Goal: Task Accomplishment & Management: Use online tool/utility

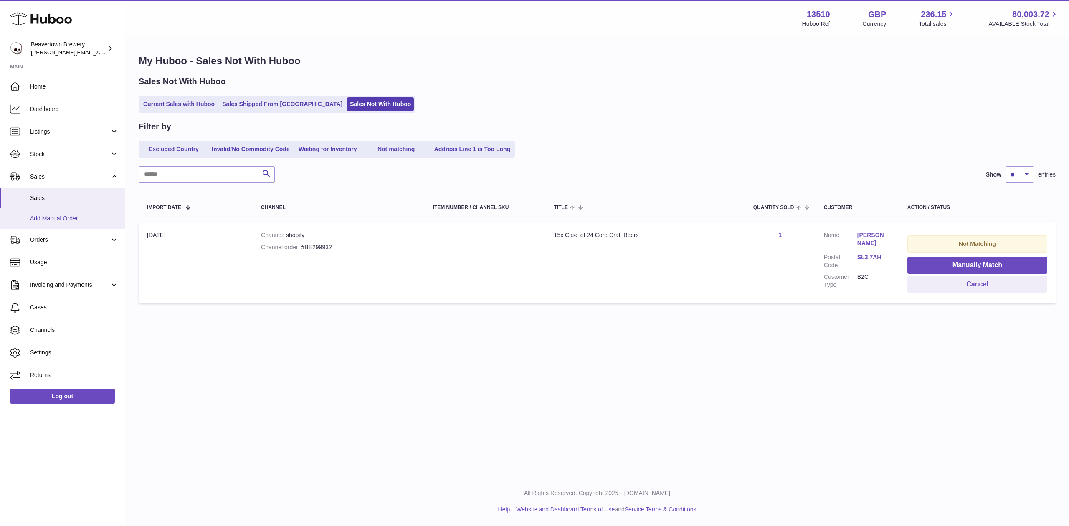
click at [35, 216] on span "Add Manual Order" at bounding box center [74, 219] width 89 height 8
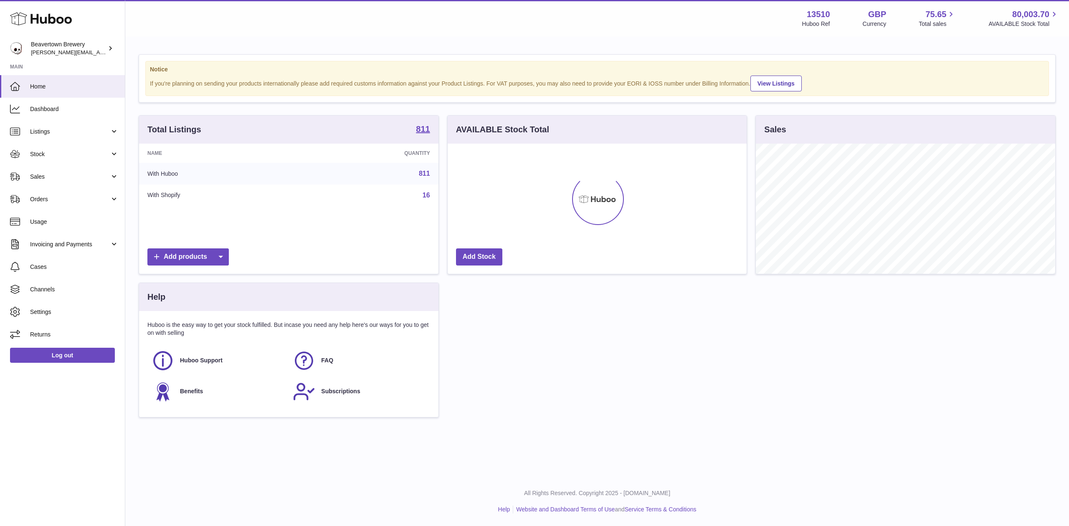
scroll to position [130, 299]
click at [39, 171] on link "Sales" at bounding box center [62, 176] width 125 height 23
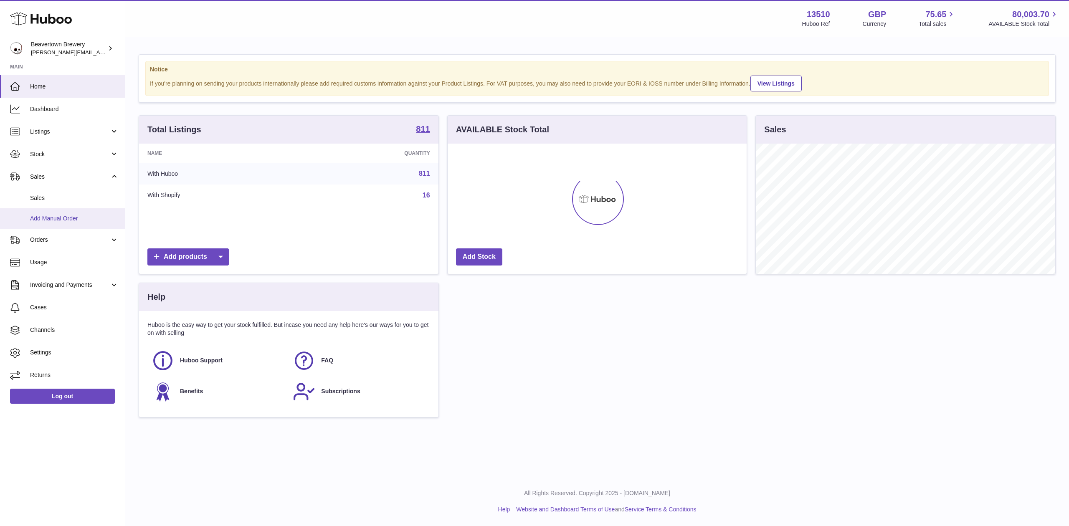
click at [48, 213] on link "Add Manual Order" at bounding box center [62, 218] width 125 height 20
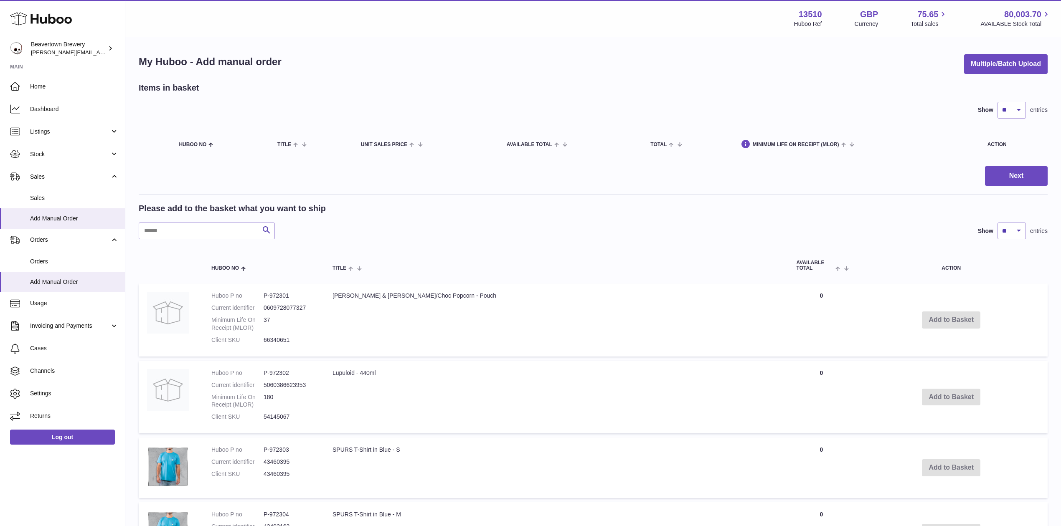
drag, startPoint x: 1017, startPoint y: 46, endPoint x: 1015, endPoint y: 51, distance: 6.0
click at [1017, 47] on div "My Huboo - Add manual order Multiple/Batch Upload Items in basket Show ** ** **…" at bounding box center [592, 525] width 935 height 975
click at [1006, 59] on button "Multiple/Batch Upload" at bounding box center [1006, 64] width 84 height 20
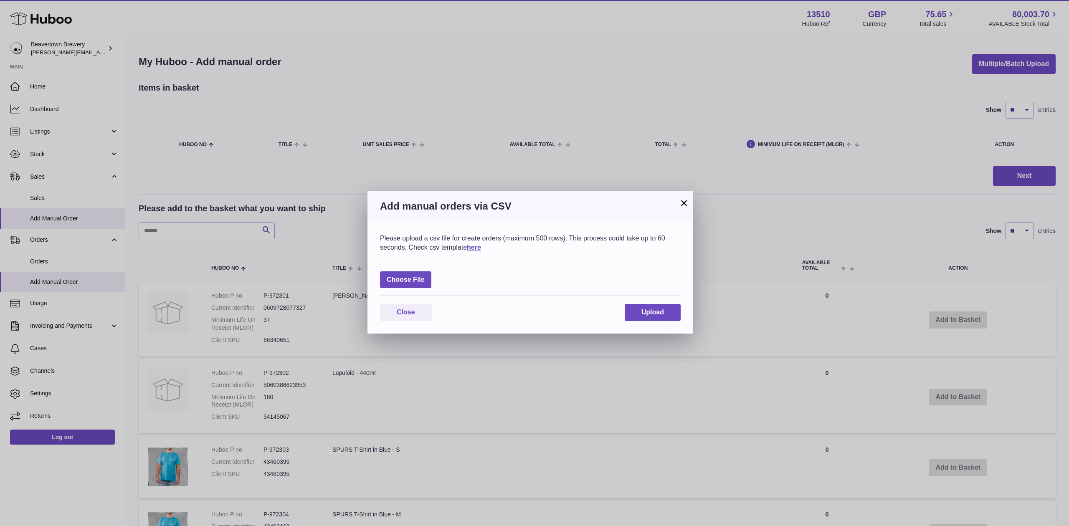
drag, startPoint x: 441, startPoint y: 275, endPoint x: 436, endPoint y: 276, distance: 5.7
click at [440, 276] on div "Choose File" at bounding box center [530, 280] width 301 height 31
click at [425, 276] on label at bounding box center [405, 279] width 51 height 17
click at [425, 276] on input "file" at bounding box center [425, 276] width 0 height 0
type input "**********"
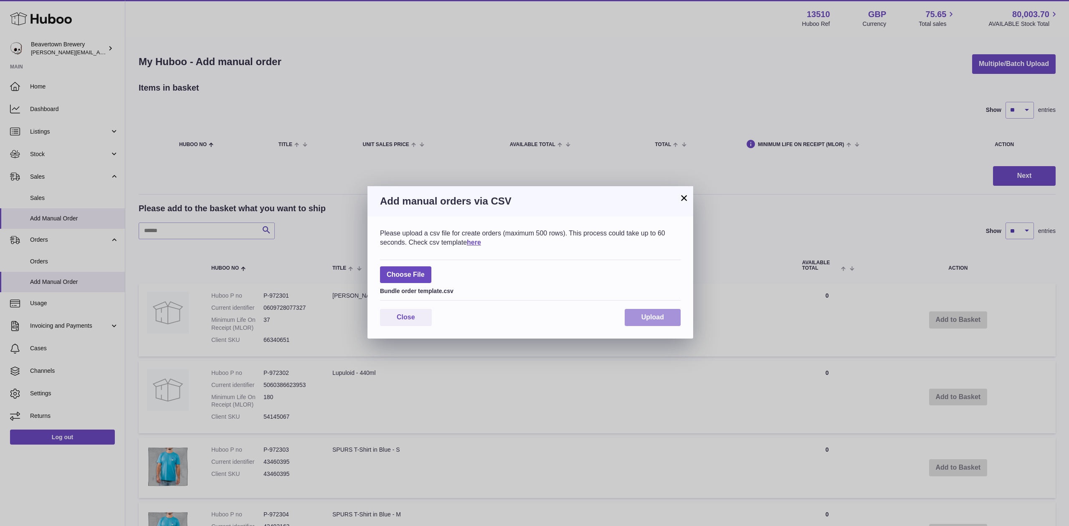
click at [656, 323] on button "Upload" at bounding box center [653, 317] width 56 height 17
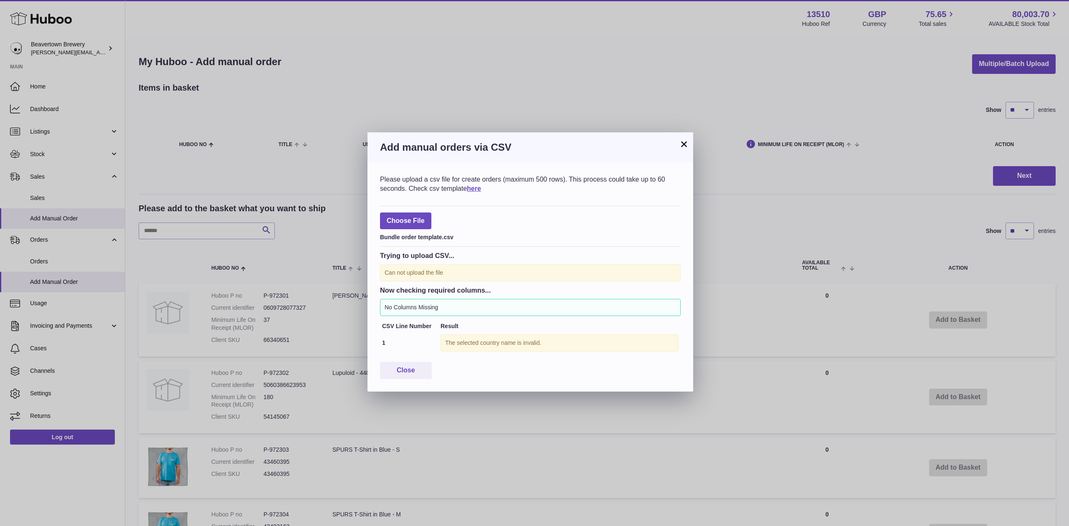
click at [684, 139] on button "×" at bounding box center [684, 144] width 10 height 10
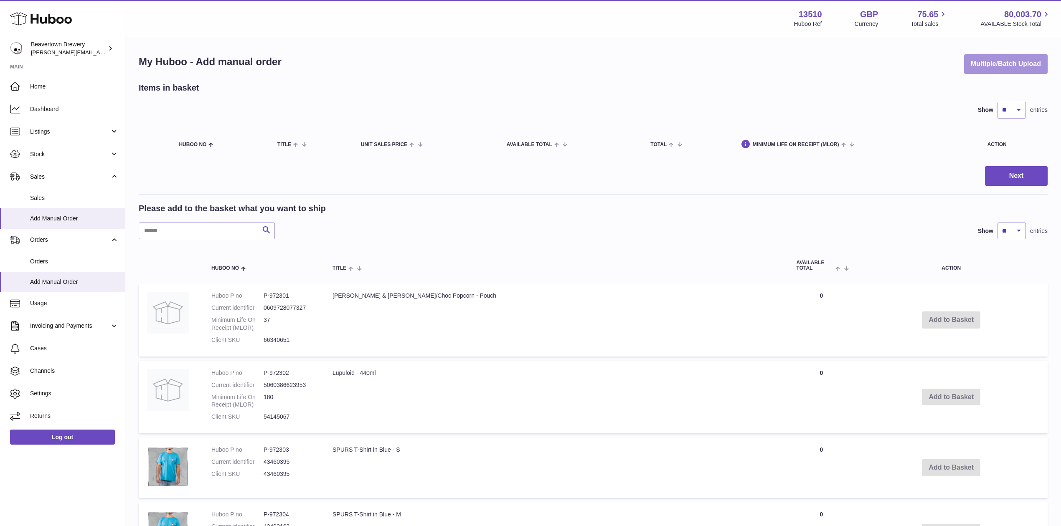
click at [994, 67] on button "Multiple/Batch Upload" at bounding box center [1006, 64] width 84 height 20
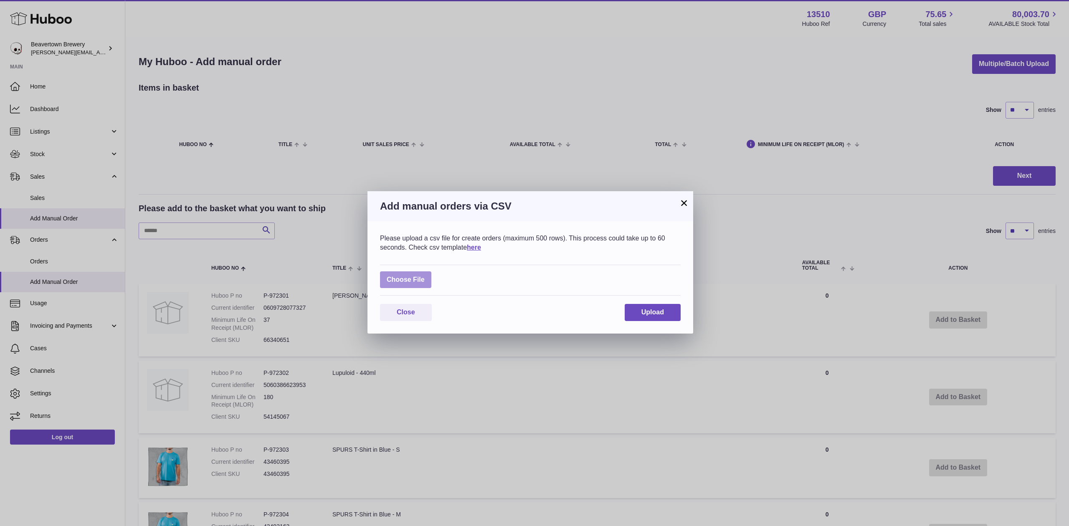
click at [419, 279] on label at bounding box center [405, 279] width 51 height 17
click at [425, 276] on input "file" at bounding box center [425, 276] width 0 height 0
type input "**********"
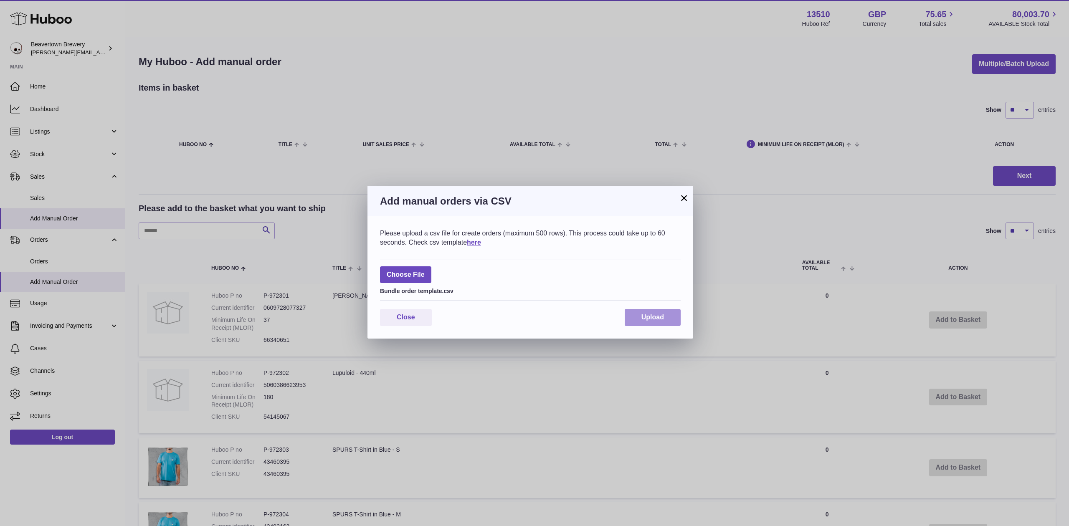
click at [648, 315] on span "Upload" at bounding box center [652, 317] width 23 height 7
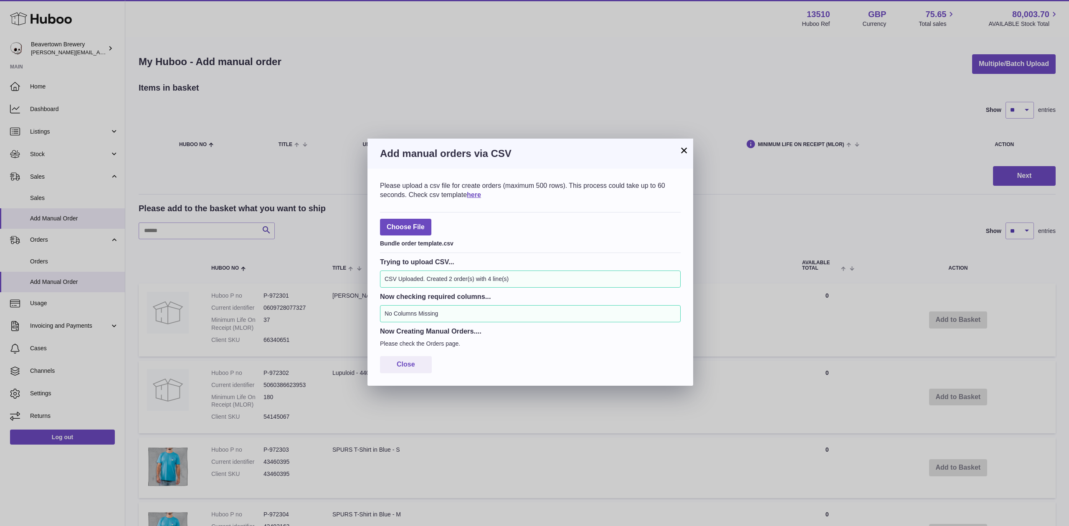
click at [676, 151] on h3 "Add manual orders via CSV" at bounding box center [530, 153] width 301 height 13
click at [682, 152] on button "×" at bounding box center [684, 150] width 10 height 10
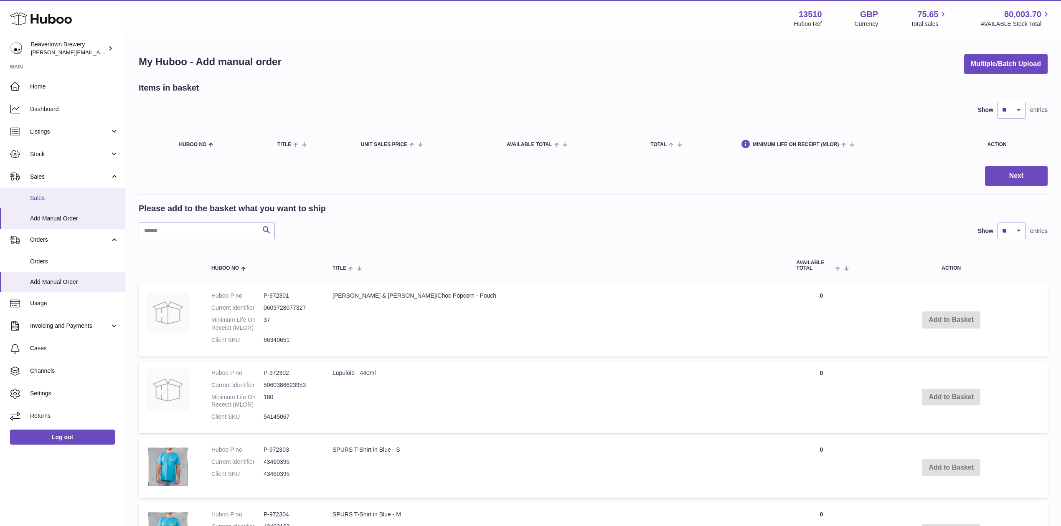
click at [45, 190] on link "Sales" at bounding box center [62, 198] width 125 height 20
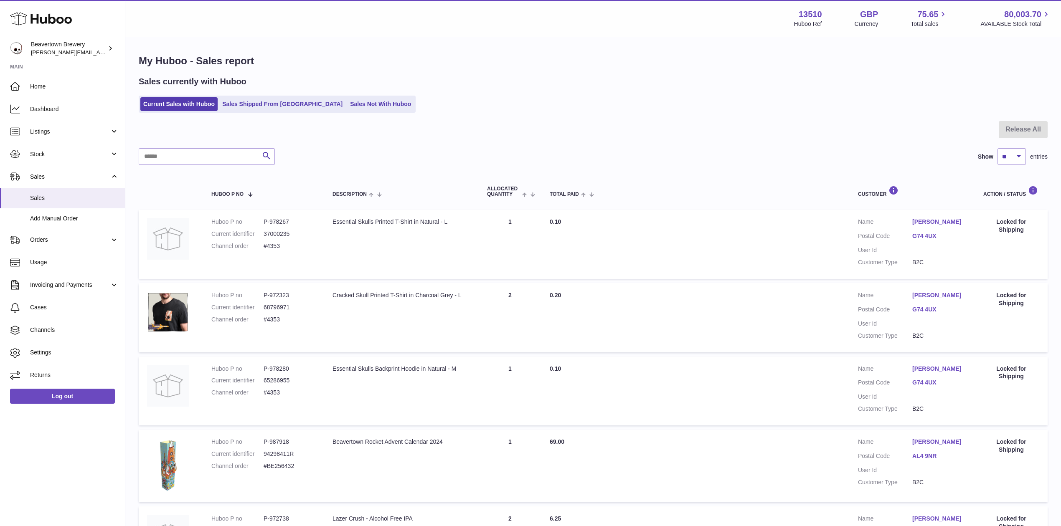
click at [309, 96] on ul "Current Sales with Huboo Sales Shipped From Huboo Sales Not With Huboo" at bounding box center [277, 104] width 277 height 17
click at [347, 101] on link "Sales Not With Huboo" at bounding box center [380, 104] width 67 height 14
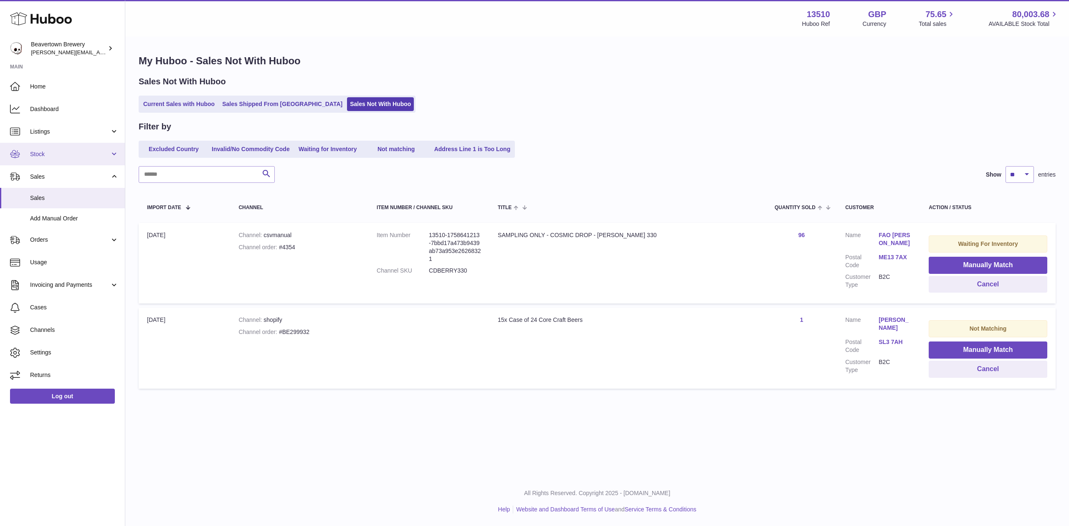
click at [60, 147] on link "Stock" at bounding box center [62, 154] width 125 height 23
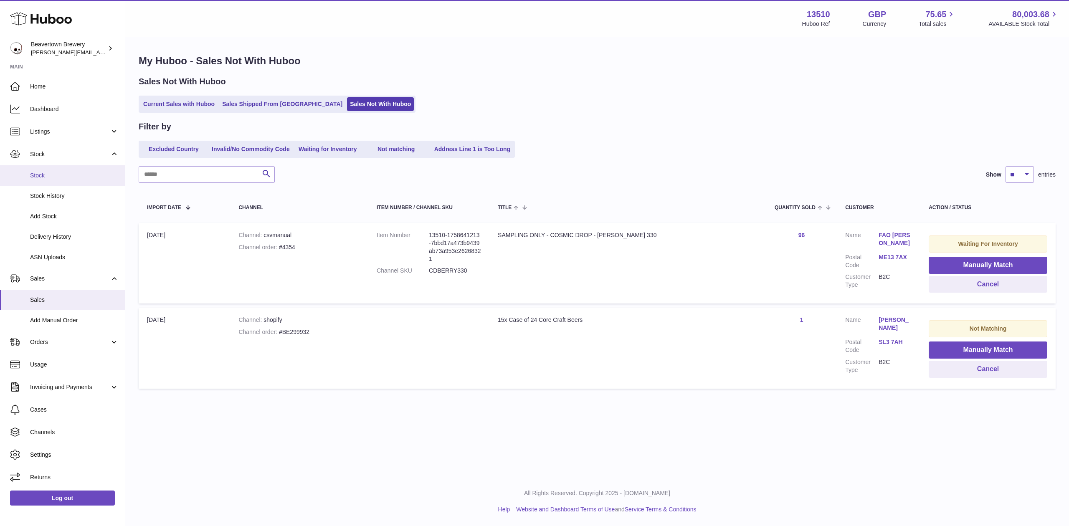
click at [60, 167] on link "Stock" at bounding box center [62, 175] width 125 height 20
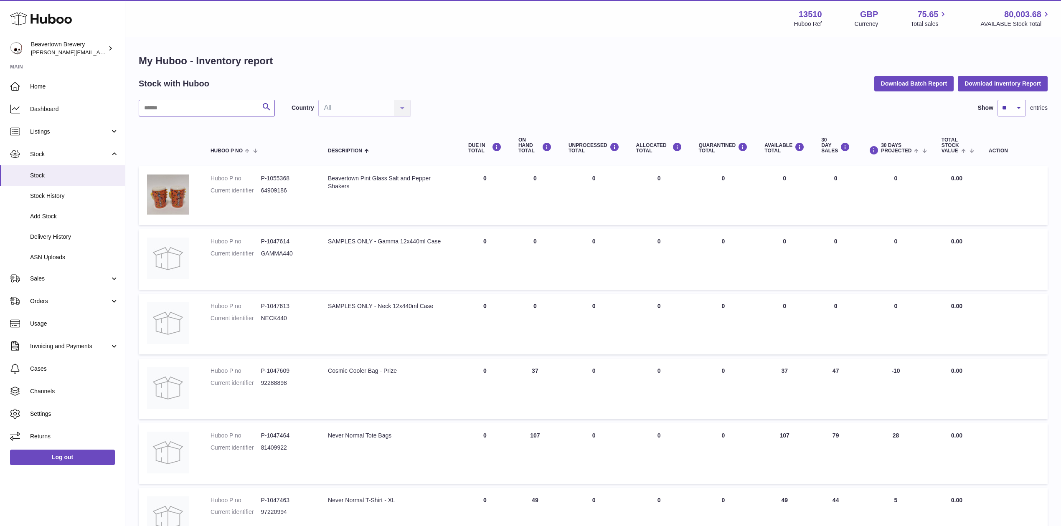
click at [215, 104] on input "text" at bounding box center [207, 108] width 136 height 17
click at [167, 109] on input "text" at bounding box center [207, 108] width 136 height 17
type input "*"
type input "*****"
